Goal: Transaction & Acquisition: Download file/media

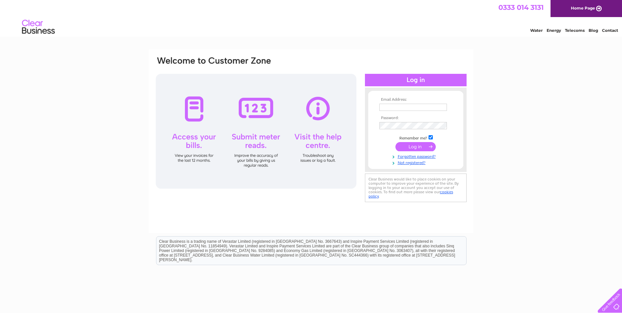
type input "admin@clarkandsutherland.co.uk"
drag, startPoint x: 409, startPoint y: 151, endPoint x: 409, endPoint y: 148, distance: 3.6
click at [409, 150] on input "submit" at bounding box center [416, 146] width 40 height 9
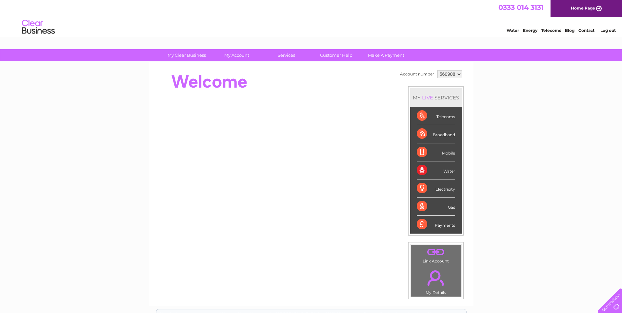
click at [446, 76] on select "560908 907856" at bounding box center [450, 74] width 25 height 8
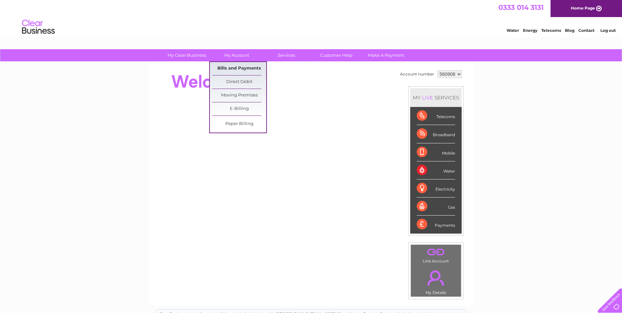
click at [241, 65] on link "Bills and Payments" at bounding box center [239, 68] width 54 height 13
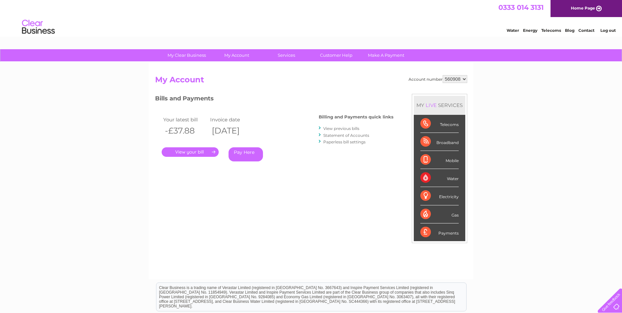
click at [347, 128] on link "View previous bills" at bounding box center [342, 128] width 36 height 5
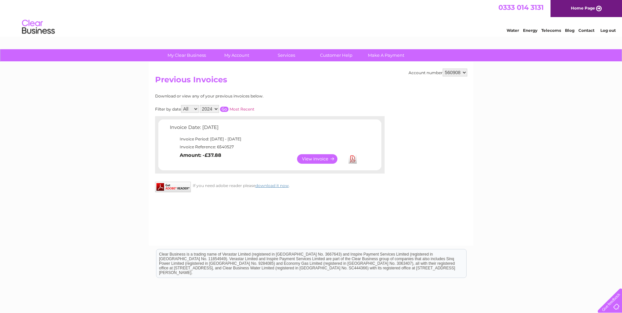
click at [461, 70] on select "560908 907856" at bounding box center [455, 73] width 25 height 8
select select "907856"
click at [443, 69] on select "560908 907856" at bounding box center [455, 73] width 25 height 8
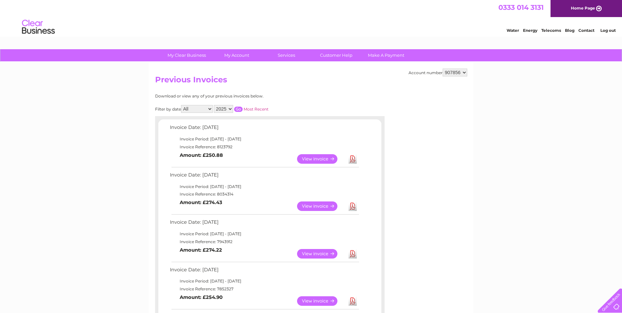
click at [352, 206] on link "Download" at bounding box center [353, 206] width 8 height 10
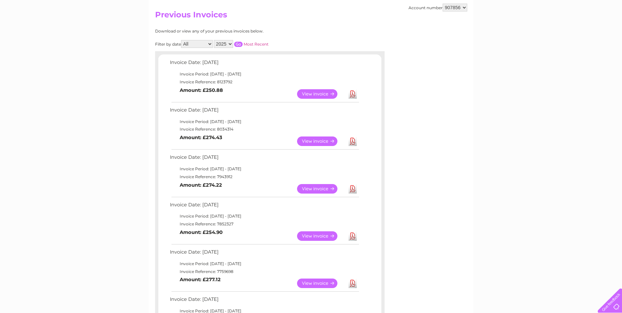
scroll to position [66, 0]
click at [355, 185] on link "Download" at bounding box center [353, 188] width 8 height 10
